Goal: Transaction & Acquisition: Download file/media

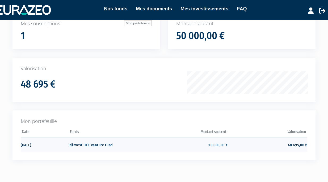
scroll to position [54, 0]
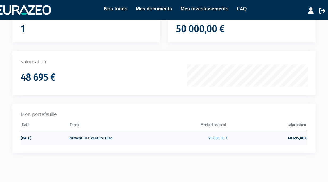
click at [82, 135] on td "Idinvest HEC Venture Fund" at bounding box center [108, 137] width 79 height 14
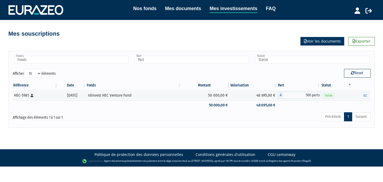
click at [321, 40] on link "Voir les documents" at bounding box center [323, 41] width 44 height 8
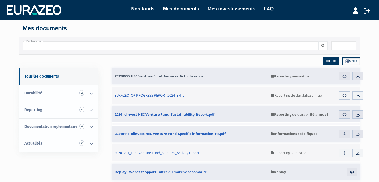
click at [163, 76] on span "20250630_HEC Venture Fund_A-shares_Activity report" at bounding box center [160, 76] width 90 height 5
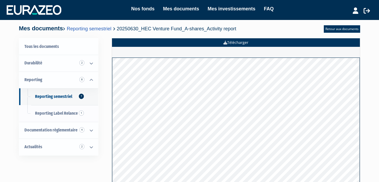
click at [229, 42] on link "Télécharger" at bounding box center [236, 42] width 248 height 8
